Goal: Task Accomplishment & Management: Manage account settings

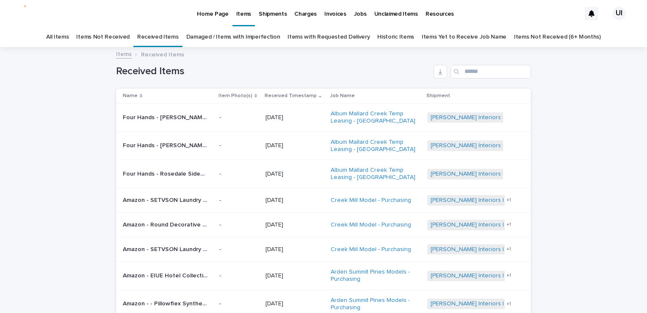
click at [206, 36] on link "Damaged / Items with Imperfection" at bounding box center [233, 37] width 94 height 20
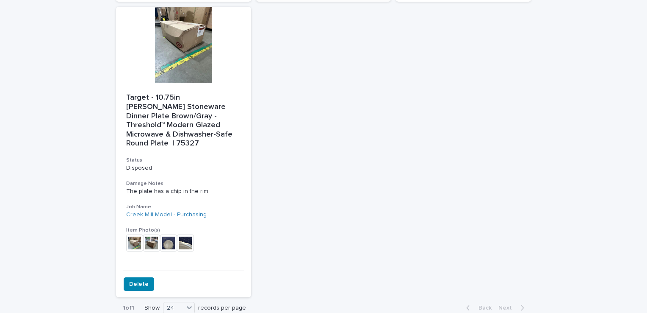
scroll to position [1274, 0]
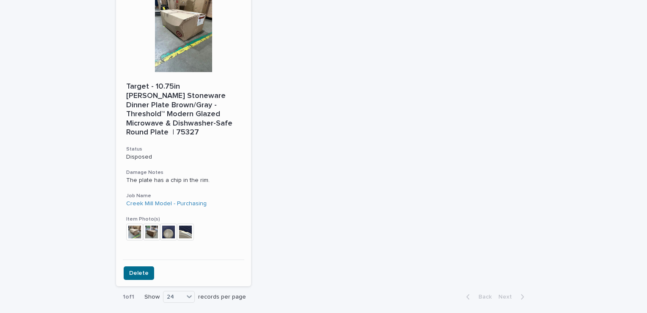
click at [140, 269] on span "Delete" at bounding box center [138, 273] width 19 height 8
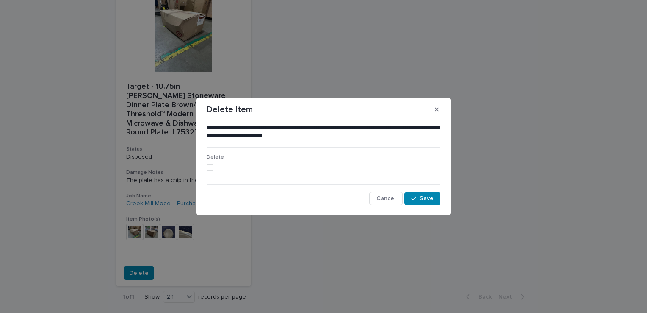
click at [208, 171] on div "Delete" at bounding box center [324, 165] width 234 height 23
click at [210, 166] on span at bounding box center [210, 167] width 7 height 7
click at [418, 197] on div "button" at bounding box center [415, 198] width 8 height 6
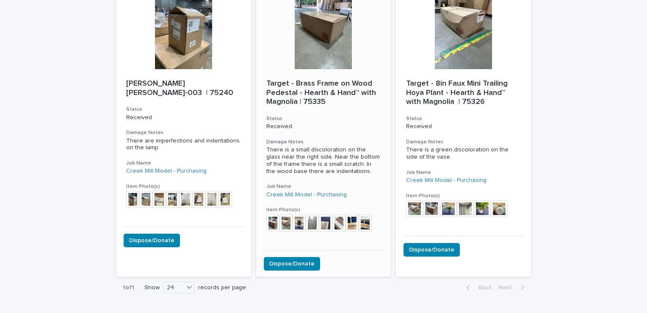
scroll to position [1030, 0]
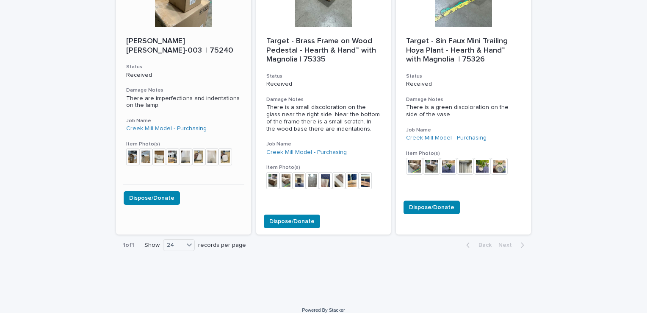
click at [194, 148] on img at bounding box center [198, 156] width 13 height 17
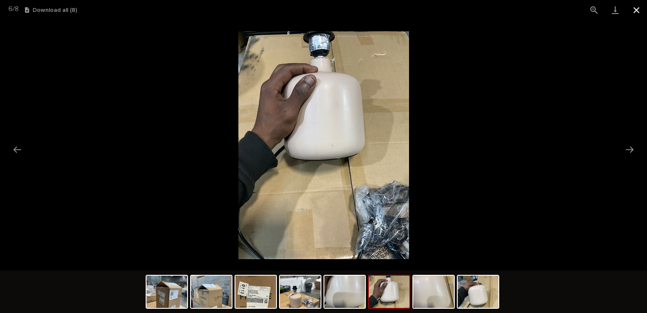
click at [632, 10] on button "Close gallery" at bounding box center [636, 10] width 21 height 20
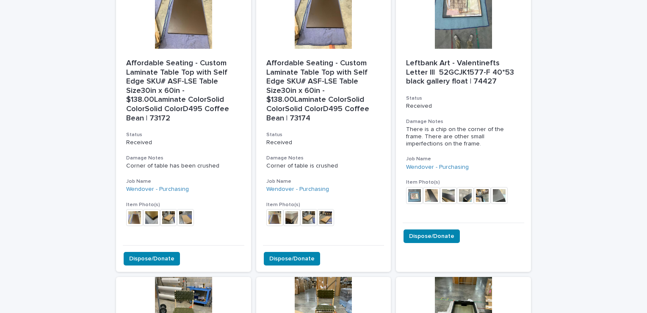
scroll to position [466, 0]
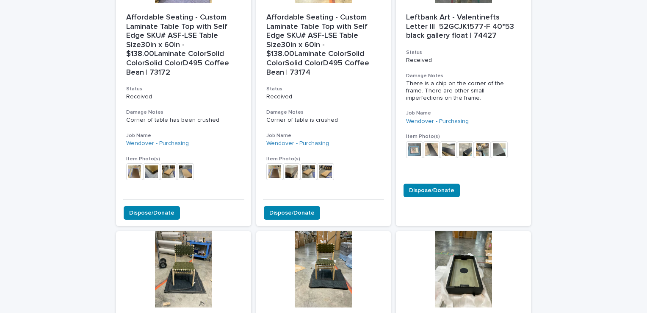
click at [559, 89] on div "Loading... Saving… Loading... Saving… Damaged / Items with Imperfection Four Ha…" at bounding box center [323, 222] width 647 height 1280
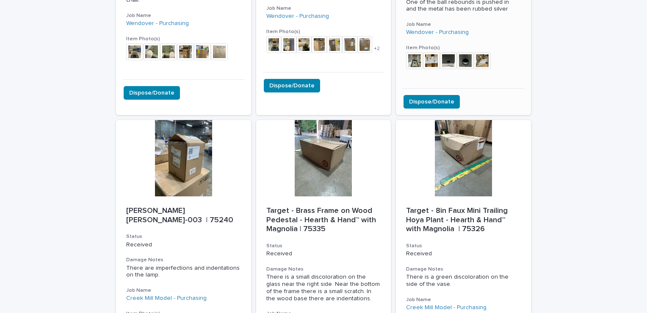
scroll to position [945, 0]
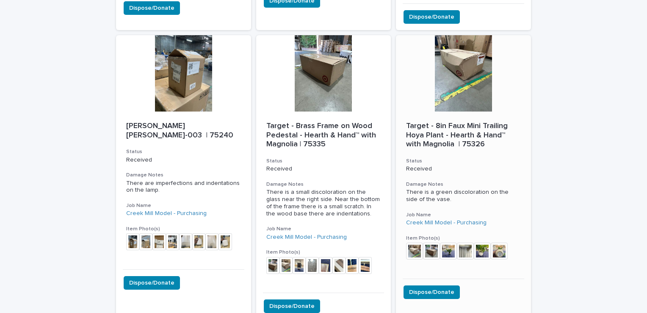
click at [459, 74] on div at bounding box center [463, 73] width 135 height 76
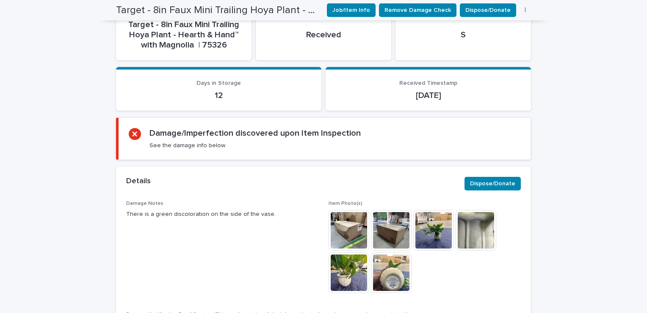
scroll to position [364, 0]
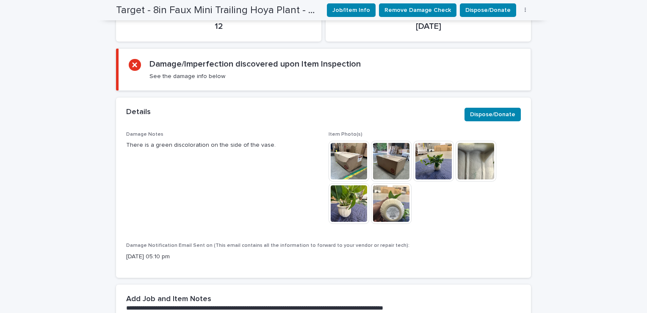
click at [346, 198] on img at bounding box center [349, 203] width 41 height 41
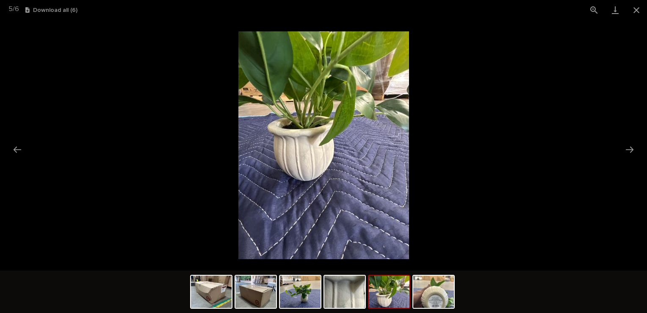
click at [387, 290] on img at bounding box center [389, 291] width 41 height 32
click at [346, 298] on img at bounding box center [344, 291] width 41 height 32
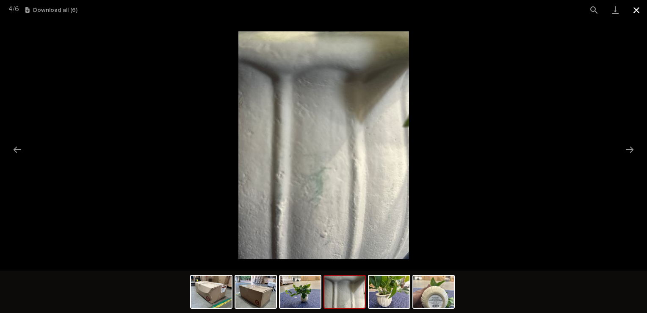
click at [634, 6] on button "Close gallery" at bounding box center [636, 10] width 21 height 20
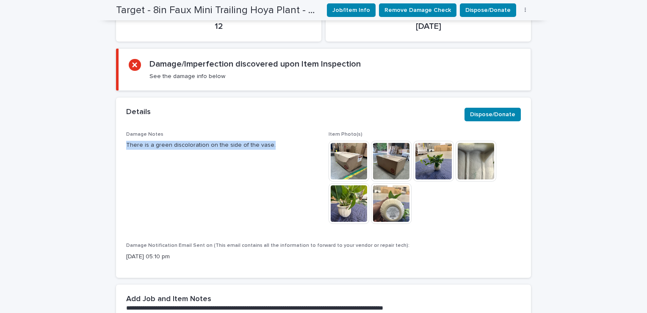
drag, startPoint x: 127, startPoint y: 144, endPoint x: 274, endPoint y: 150, distance: 147.5
click at [274, 150] on div "Damage Notes There is a green discoloration on the side of the vase. Item Photo…" at bounding box center [323, 204] width 415 height 147
drag, startPoint x: 274, startPoint y: 150, endPoint x: 254, endPoint y: 146, distance: 20.7
copy p "There is a green discoloration on the side of the vase."
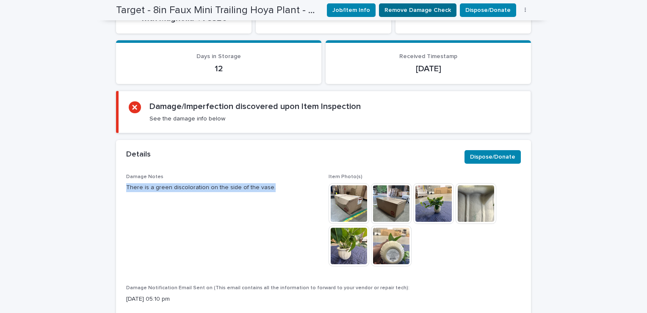
click at [424, 10] on span "Remove Damage Check" at bounding box center [418, 10] width 66 height 8
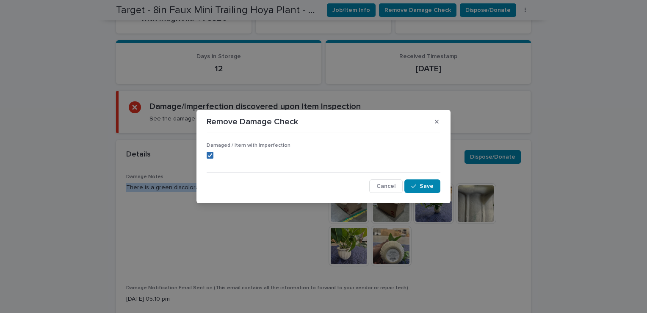
click at [210, 157] on div at bounding box center [210, 154] width 5 height 5
click at [436, 180] on button "Save" at bounding box center [422, 186] width 36 height 14
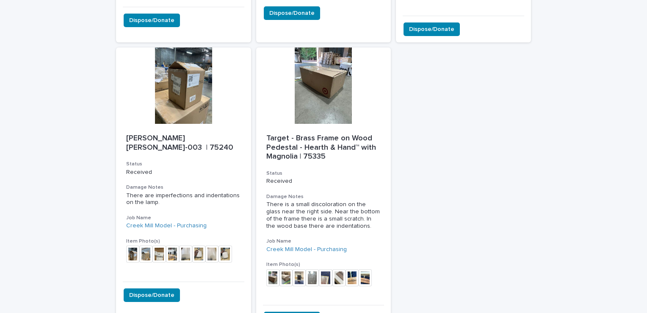
scroll to position [959, 0]
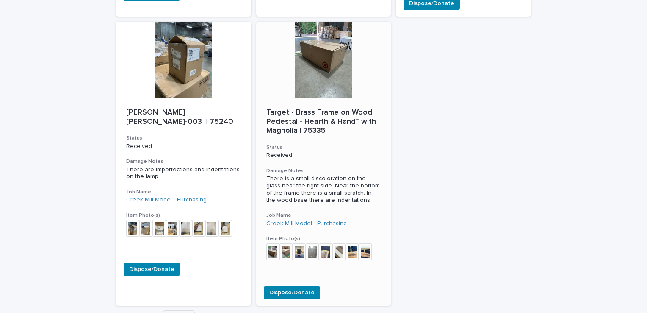
click at [291, 98] on div "Target - Brass Frame on Wood Pedestal - Hearth & Hand™ with Magnolia | 75335 St…" at bounding box center [323, 188] width 135 height 181
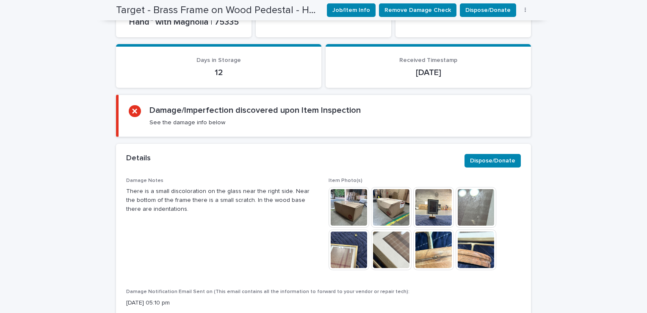
scroll to position [412, 0]
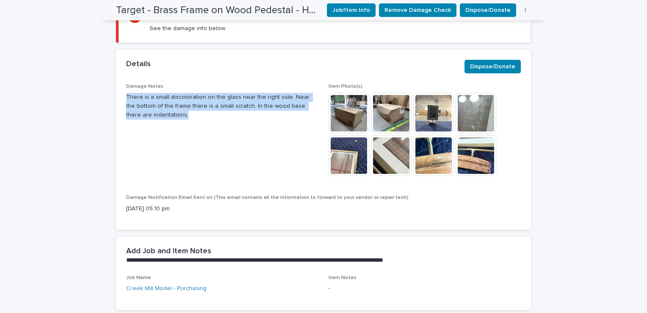
drag, startPoint x: 122, startPoint y: 97, endPoint x: 158, endPoint y: 118, distance: 41.6
click at [158, 118] on div "Damage Notes There is a small discoloration on the glass near the right side. N…" at bounding box center [323, 156] width 415 height 147
drag, startPoint x: 158, startPoint y: 118, endPoint x: 149, endPoint y: 111, distance: 10.6
copy p "There is a small discoloration on the glass near the right side. Near the botto…"
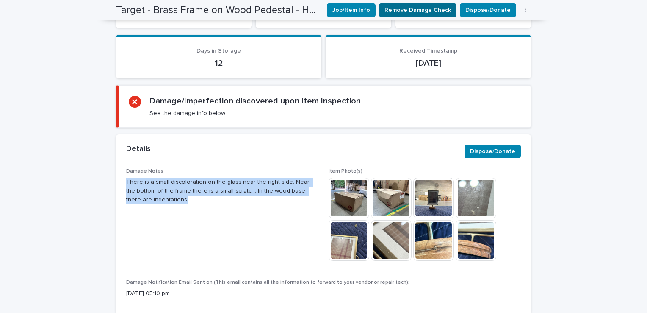
click at [405, 10] on span "Remove Damage Check" at bounding box center [418, 10] width 66 height 8
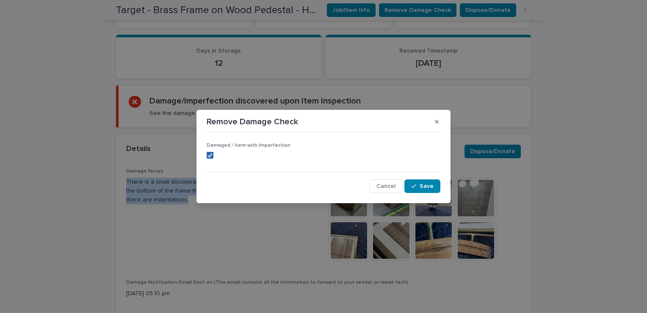
click at [209, 152] on div at bounding box center [210, 154] width 5 height 5
click at [422, 188] on span "Save" at bounding box center [427, 186] width 14 height 6
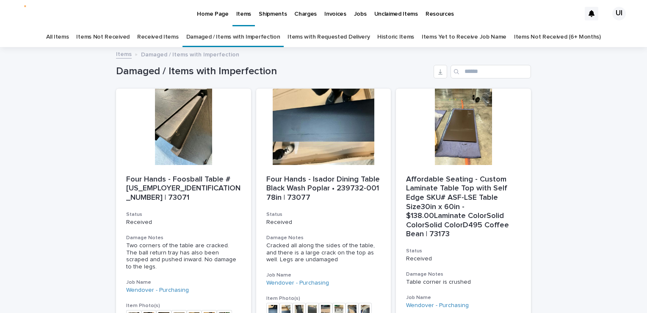
click at [166, 42] on link "Received Items" at bounding box center [158, 37] width 42 height 20
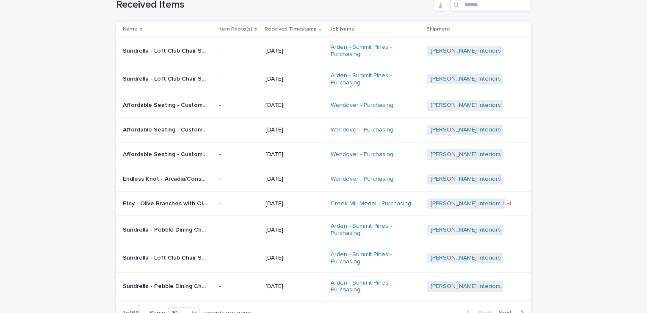
scroll to position [85, 0]
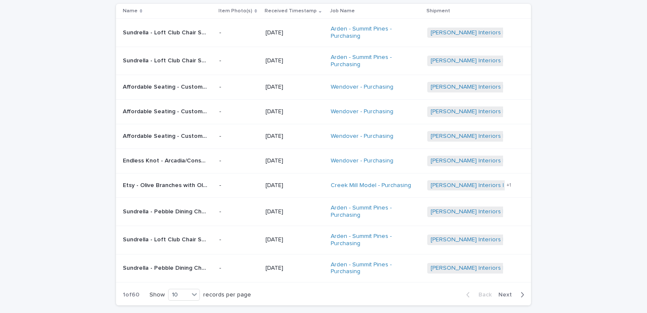
click at [142, 86] on p "Affordable Seating - Custom Laminate Table Top with Self Edge (replacement) SKU…" at bounding box center [166, 86] width 86 height 9
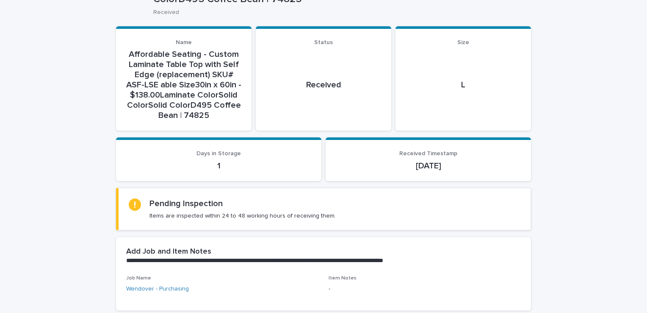
scroll to position [127, 0]
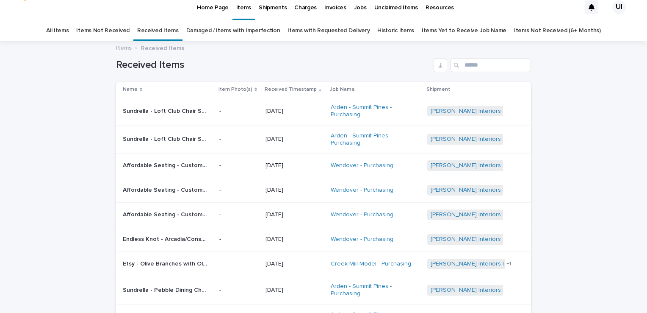
scroll to position [27, 0]
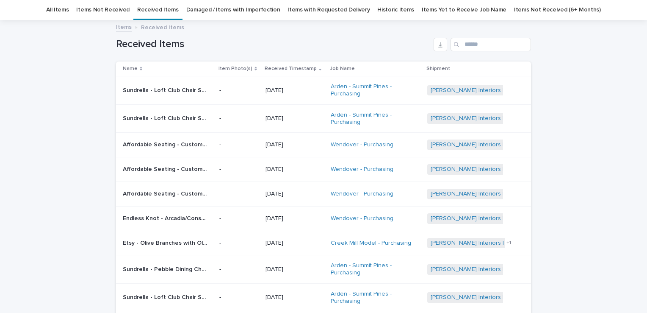
click at [133, 196] on p "Affordable Seating - Custom Laminate Table Top with Self Edge (replacement) SKU…" at bounding box center [166, 192] width 86 height 9
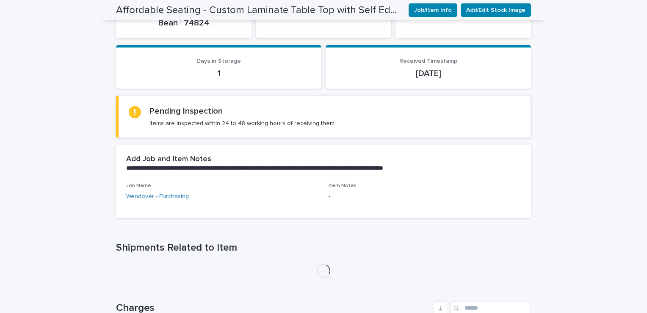
scroll to position [298, 0]
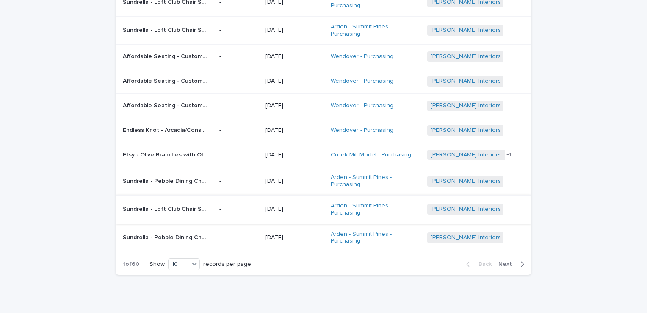
scroll to position [149, 0]
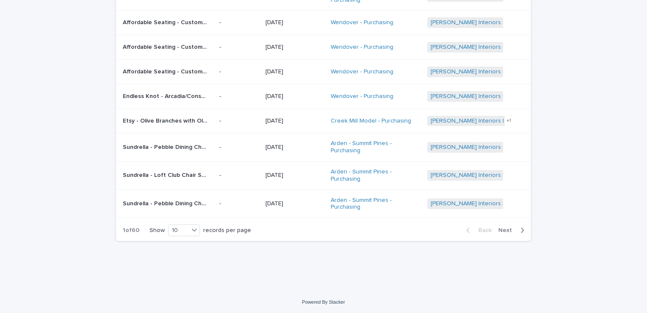
click at [499, 227] on span "Next" at bounding box center [508, 230] width 19 height 6
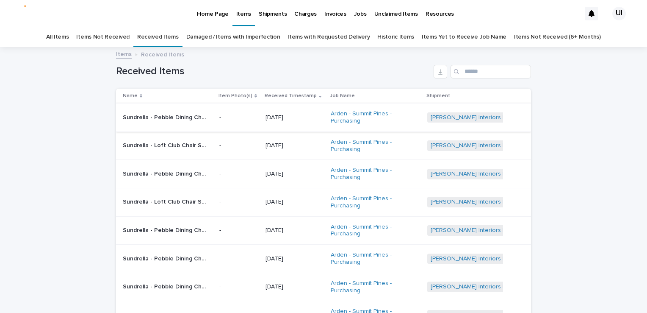
scroll to position [168, 0]
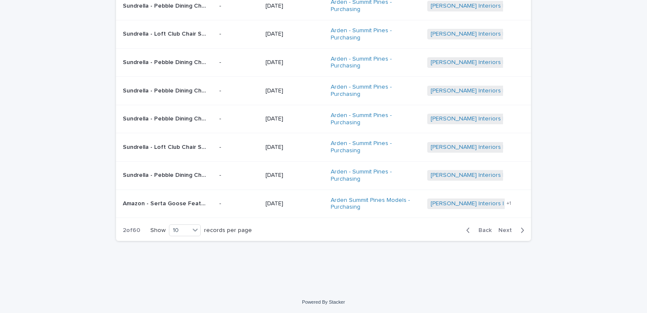
click at [474, 228] on span "Back" at bounding box center [483, 230] width 18 height 6
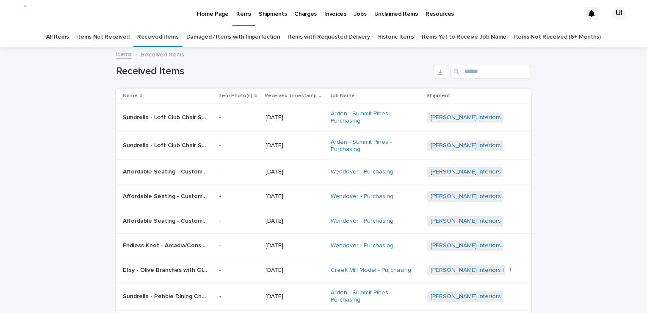
click at [210, 16] on p "Home Page" at bounding box center [212, 9] width 31 height 18
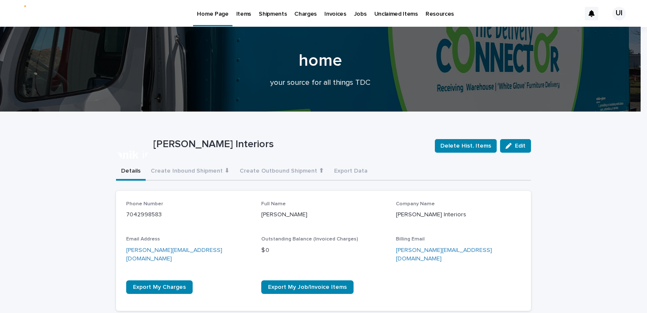
click at [237, 16] on p "Items" at bounding box center [243, 9] width 15 height 18
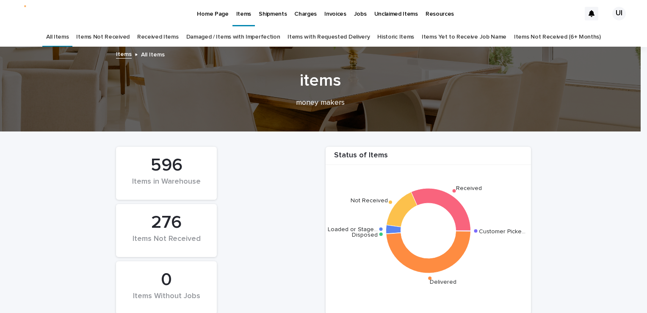
click at [205, 35] on link "Damaged / Items with Imperfection" at bounding box center [233, 37] width 94 height 20
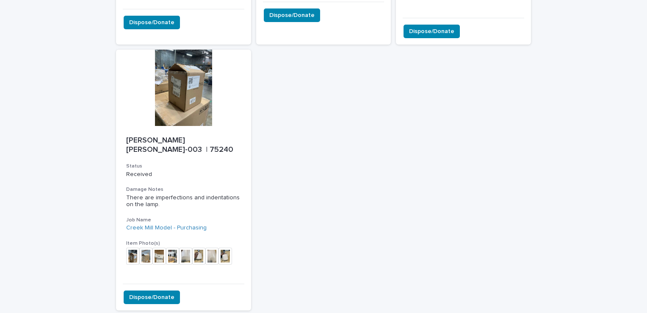
scroll to position [932, 0]
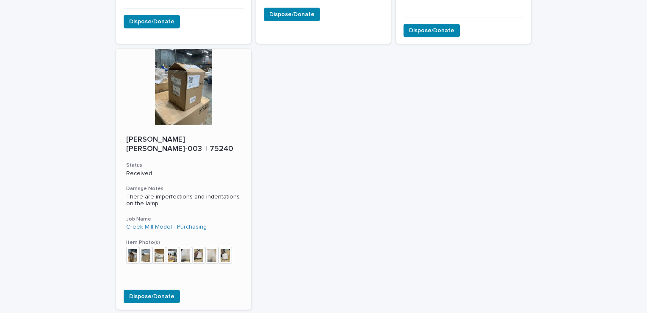
click at [180, 91] on div at bounding box center [183, 87] width 135 height 76
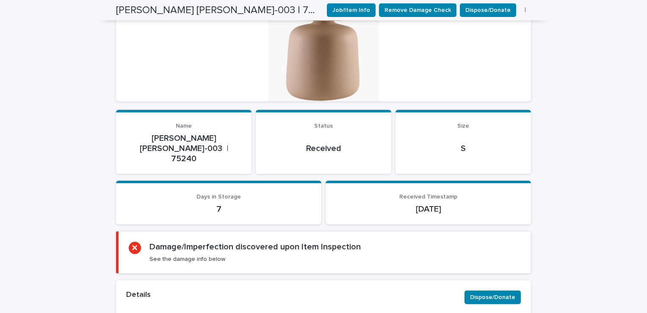
scroll to position [296, 0]
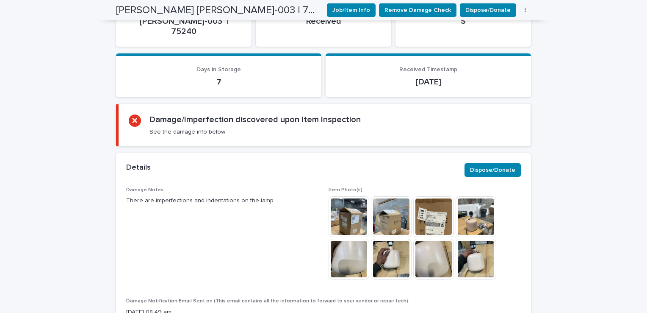
click at [364, 238] on img at bounding box center [349, 258] width 41 height 41
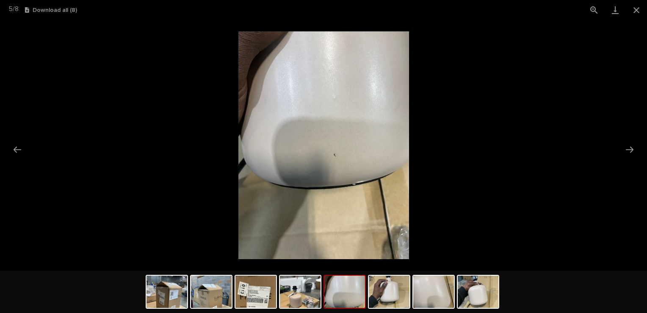
click at [366, 296] on div at bounding box center [345, 291] width 42 height 34
click at [376, 297] on img at bounding box center [389, 291] width 41 height 32
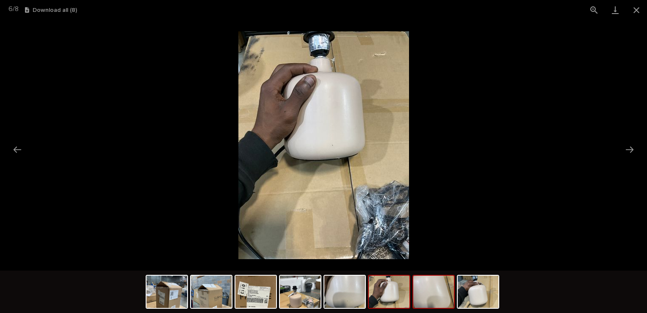
click at [426, 292] on img at bounding box center [433, 291] width 41 height 32
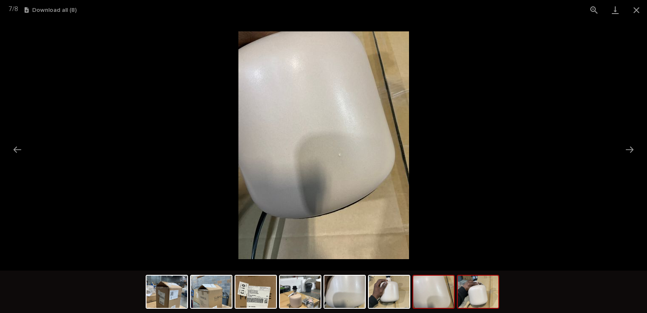
click at [468, 296] on img at bounding box center [478, 291] width 41 height 32
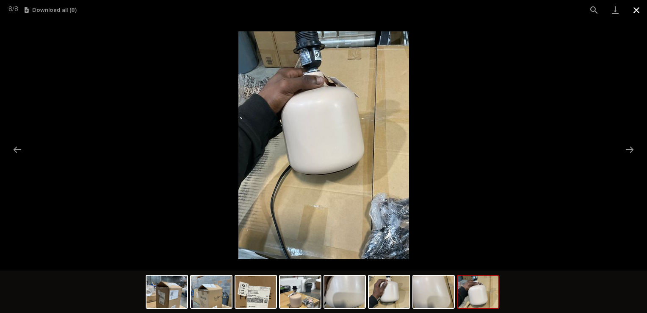
click at [636, 4] on button "Close gallery" at bounding box center [636, 10] width 21 height 20
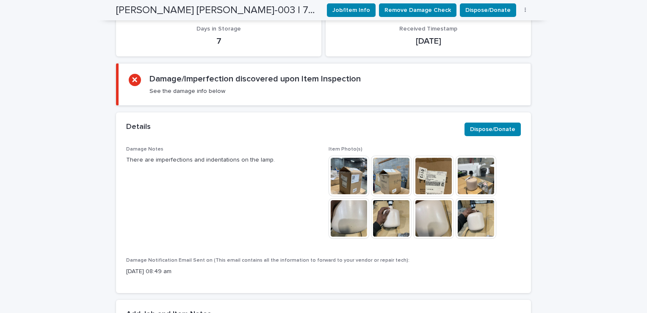
scroll to position [339, 0]
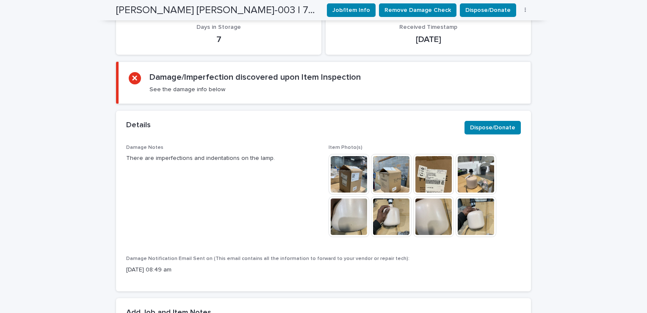
drag, startPoint x: 123, startPoint y: 135, endPoint x: 274, endPoint y: 134, distance: 150.4
click at [274, 154] on p "There are imperfections and indentations on the lamp." at bounding box center [222, 158] width 192 height 9
drag, startPoint x: 274, startPoint y: 134, endPoint x: 246, endPoint y: 140, distance: 28.2
copy p "There are imperfections and indentations on the lamp."
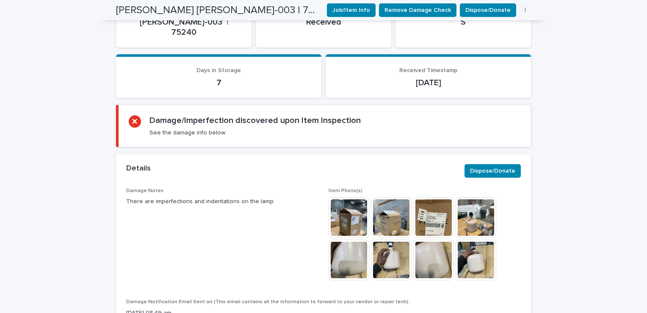
scroll to position [254, 0]
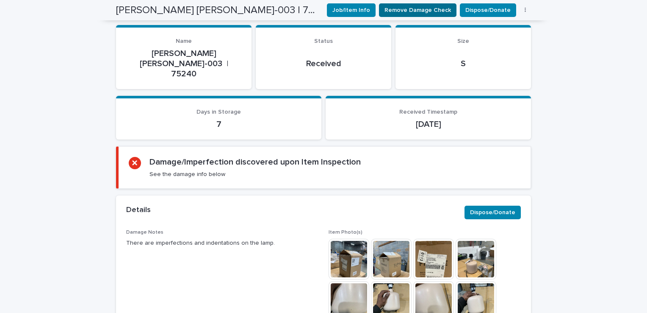
click at [398, 13] on span "Remove Damage Check" at bounding box center [418, 10] width 66 height 8
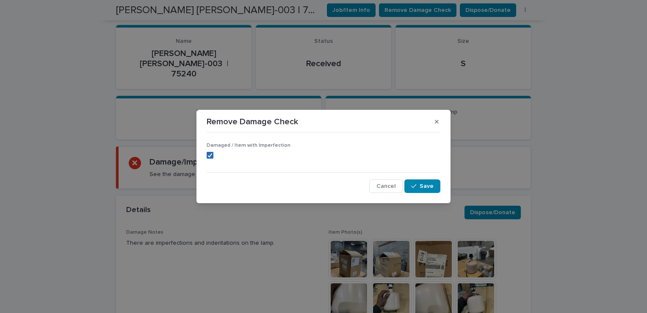
click at [210, 155] on icon at bounding box center [210, 155] width 5 height 4
click at [206, 153] on div "Damaged / Item with Imperfection Cancel Save" at bounding box center [324, 163] width 238 height 61
click at [211, 159] on div "Damaged / Item with Imperfection" at bounding box center [324, 153] width 234 height 23
click at [209, 154] on span at bounding box center [210, 155] width 7 height 7
click at [416, 186] on icon "button" at bounding box center [413, 186] width 5 height 6
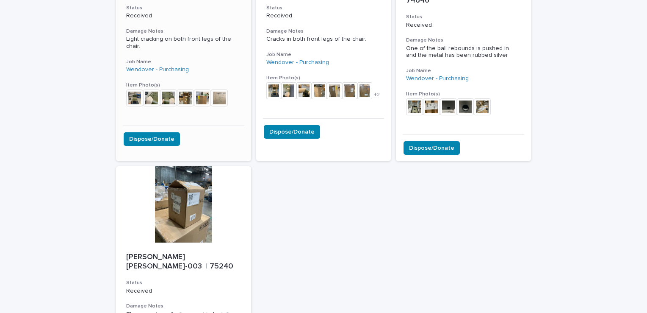
scroll to position [917, 0]
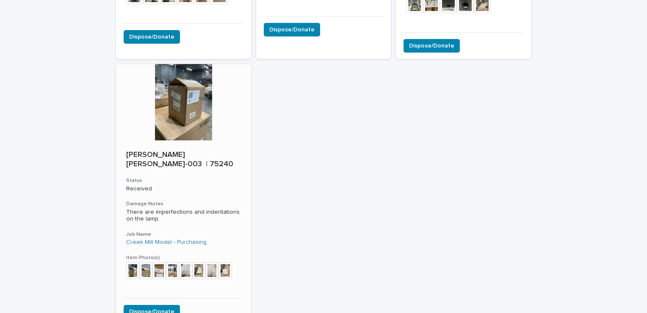
click at [189, 92] on div at bounding box center [183, 102] width 135 height 76
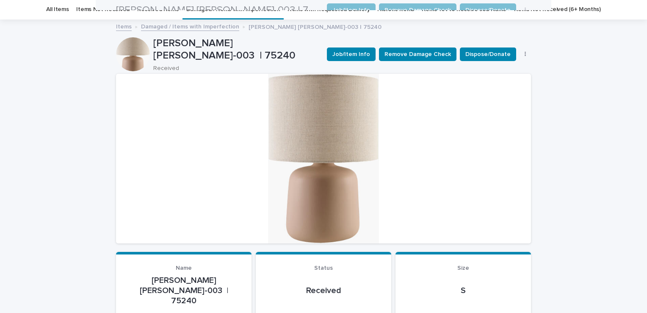
scroll to position [27, 0]
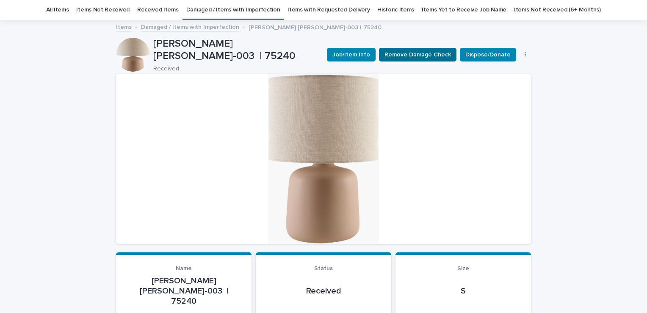
click at [402, 50] on span "Remove Damage Check" at bounding box center [418, 54] width 66 height 8
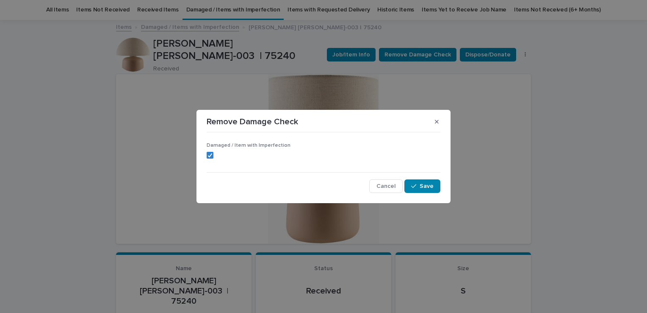
click at [213, 155] on label at bounding box center [324, 155] width 234 height 7
click at [425, 186] on span "Save" at bounding box center [427, 186] width 14 height 6
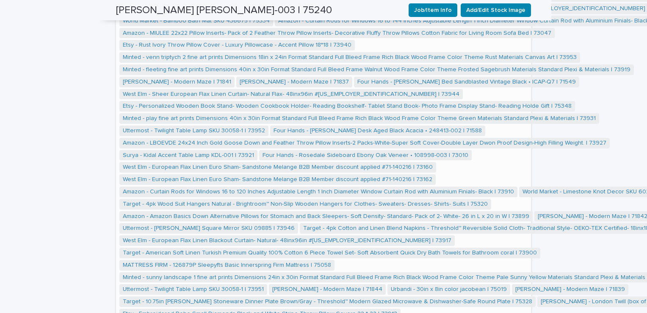
scroll to position [1186, 0]
